Goal: Find specific page/section: Find specific page/section

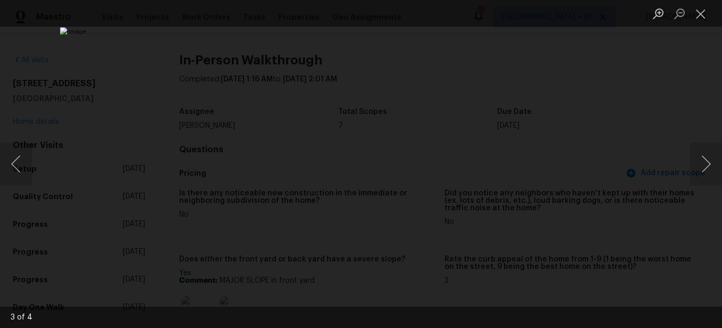
scroll to position [1170, 0]
click at [698, 13] on button "Close lightbox" at bounding box center [700, 13] width 21 height 19
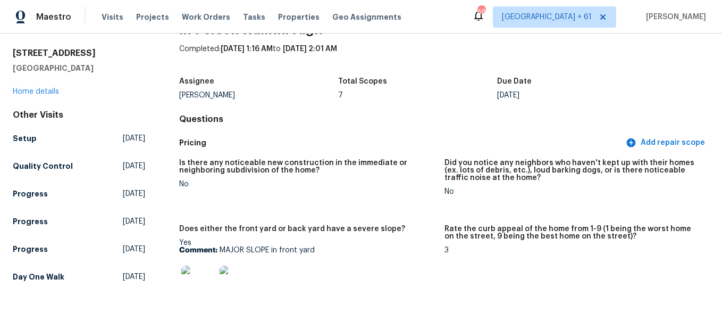
scroll to position [0, 0]
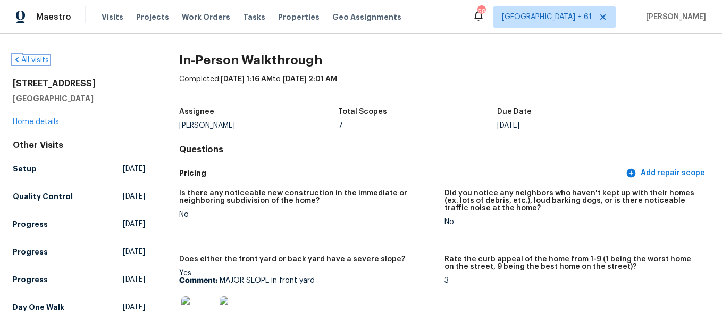
click at [39, 61] on link "All visits" at bounding box center [31, 59] width 36 height 7
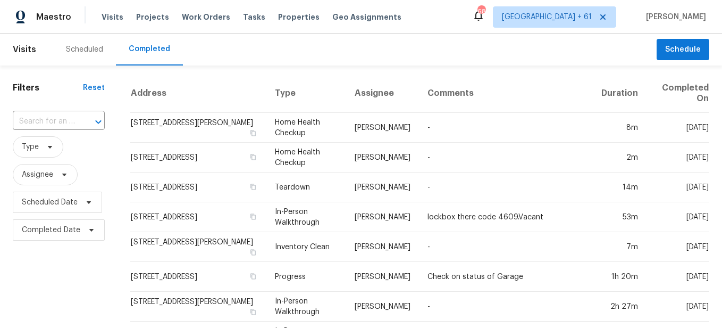
click at [78, 115] on div at bounding box center [91, 121] width 28 height 15
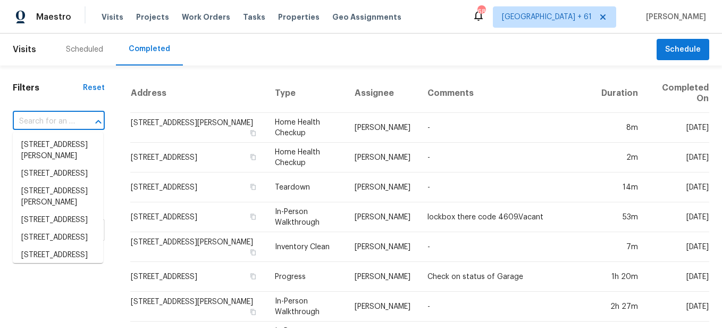
paste input "[STREET_ADDRESS]"
type input "[STREET_ADDRESS]"
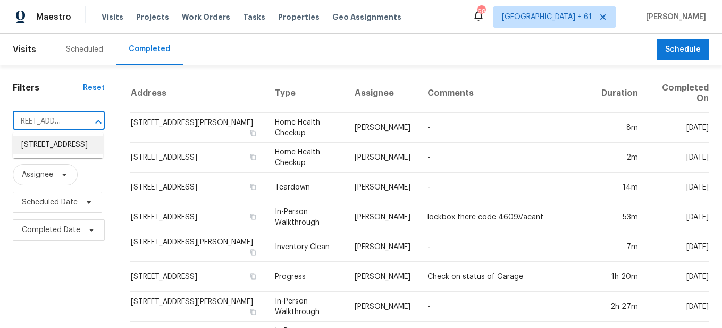
click at [71, 153] on li "[STREET_ADDRESS]" at bounding box center [58, 145] width 90 height 18
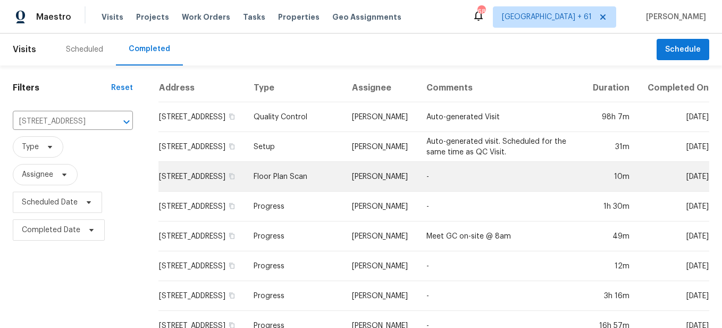
scroll to position [189, 0]
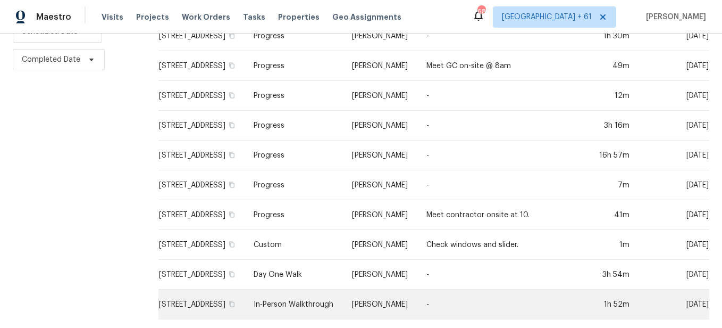
click at [308, 292] on td "In-Person Walkthrough" at bounding box center [294, 304] width 98 height 30
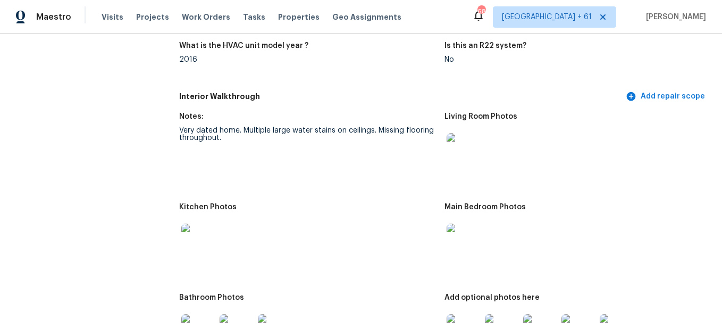
scroll to position [1011, 0]
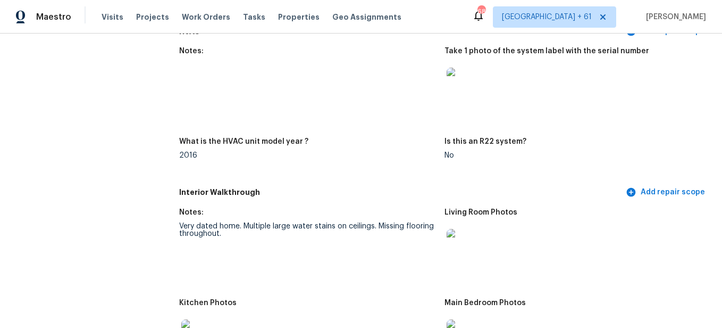
click at [467, 250] on img at bounding box center [464, 246] width 34 height 34
